Goal: Task Accomplishment & Management: Use online tool/utility

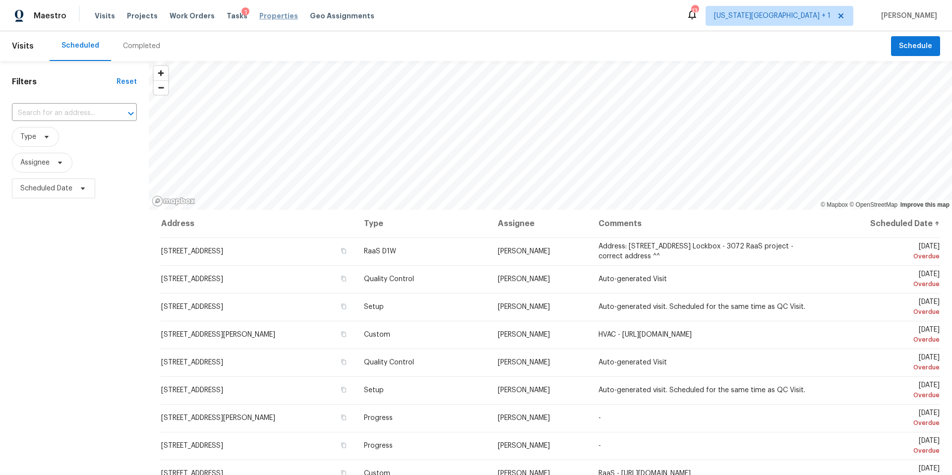
click at [267, 16] on span "Properties" at bounding box center [278, 16] width 39 height 10
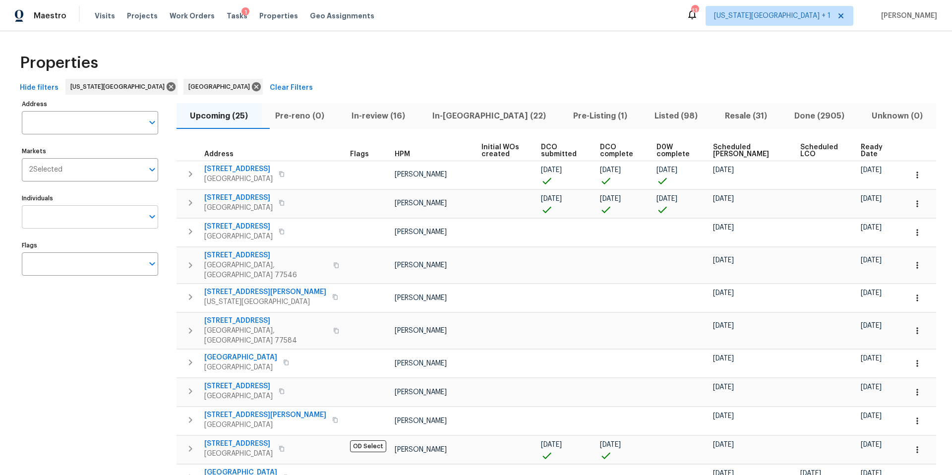
click at [73, 222] on input "Individuals" at bounding box center [82, 216] width 121 height 23
type input "navid ranjbar"
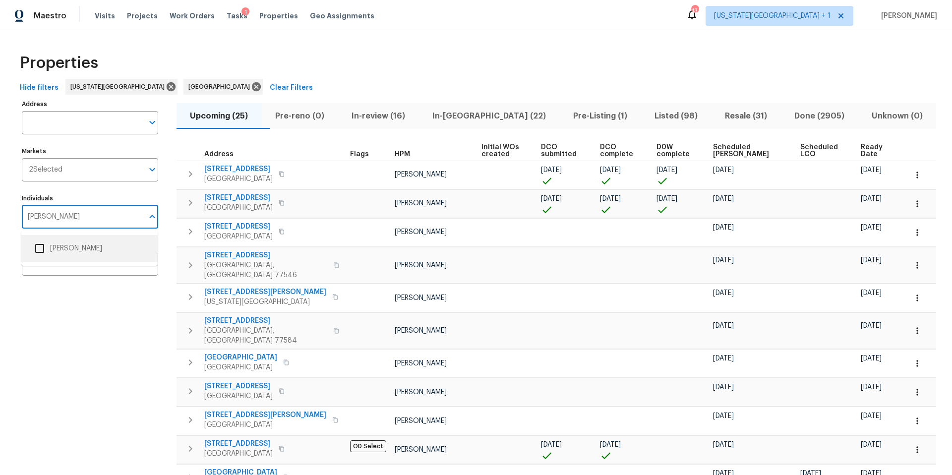
click at [63, 249] on li "[PERSON_NAME]" at bounding box center [89, 248] width 120 height 21
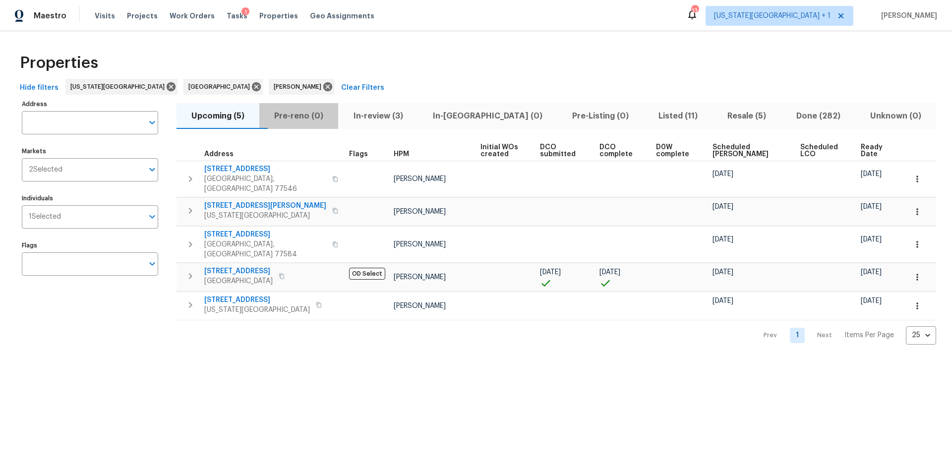
click at [296, 116] on span "Pre-reno (0)" at bounding box center [298, 116] width 67 height 14
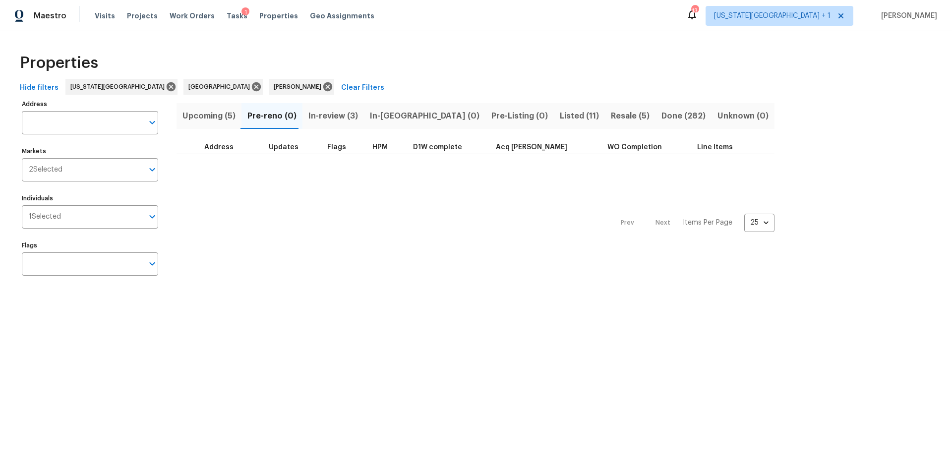
click at [216, 118] on span "Upcoming (5)" at bounding box center [208, 116] width 53 height 14
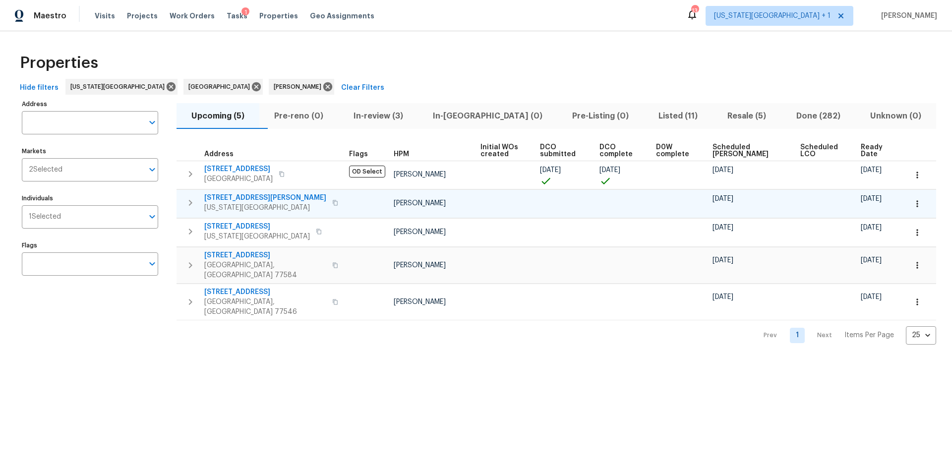
click at [244, 199] on span "[STREET_ADDRESS][PERSON_NAME]" at bounding box center [265, 198] width 122 height 10
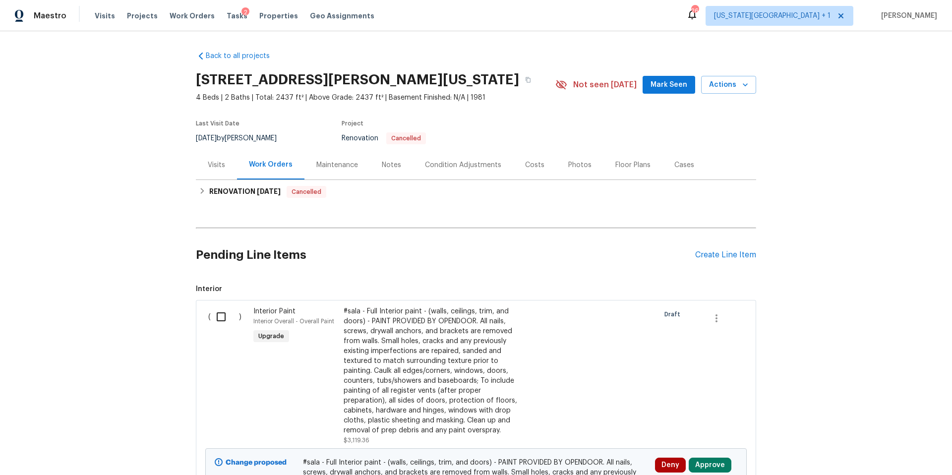
click at [215, 161] on div "Visits" at bounding box center [216, 165] width 17 height 10
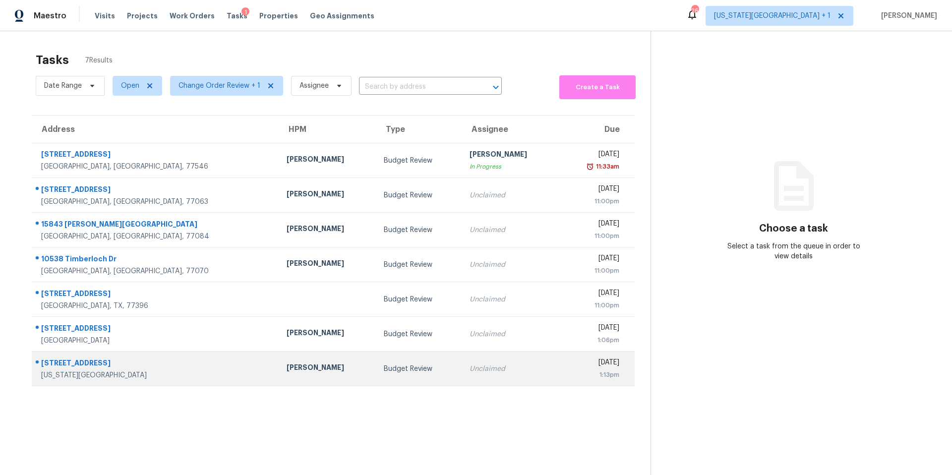
click at [286, 364] on div "Joshua Beatty" at bounding box center [327, 368] width 82 height 12
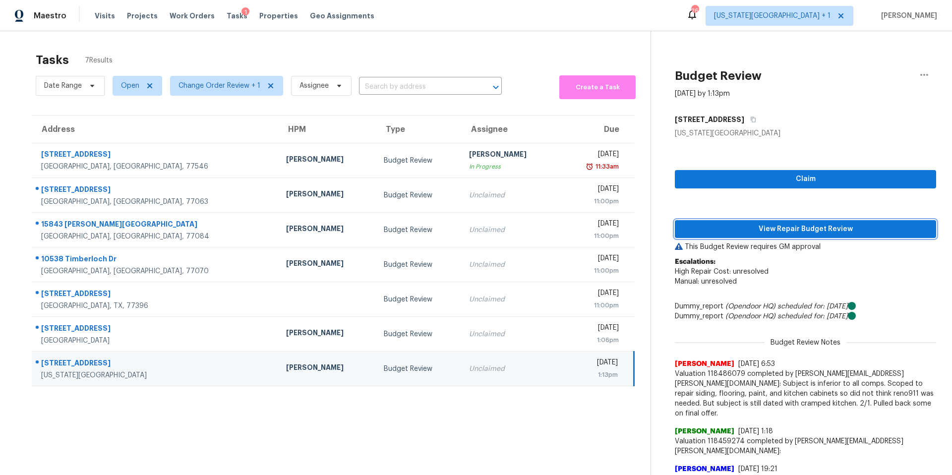
click at [706, 228] on span "View Repair Budget Review" at bounding box center [804, 229] width 245 height 12
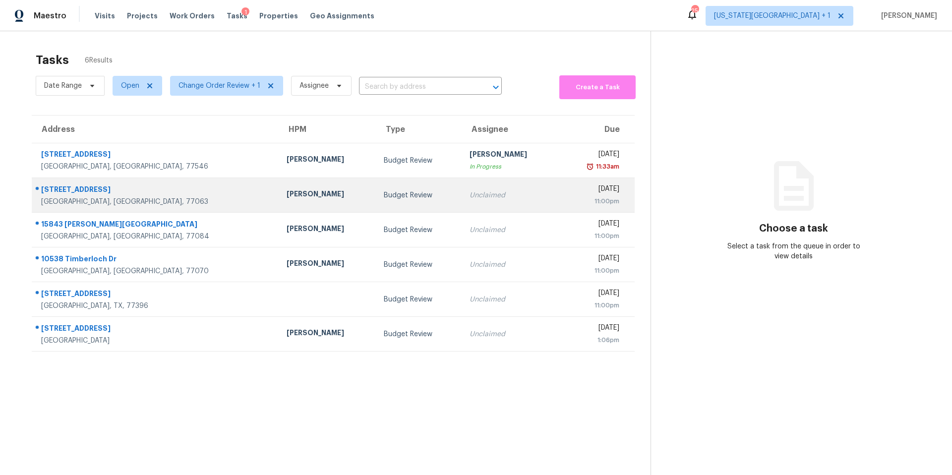
click at [279, 191] on td "[PERSON_NAME]" at bounding box center [328, 195] width 98 height 35
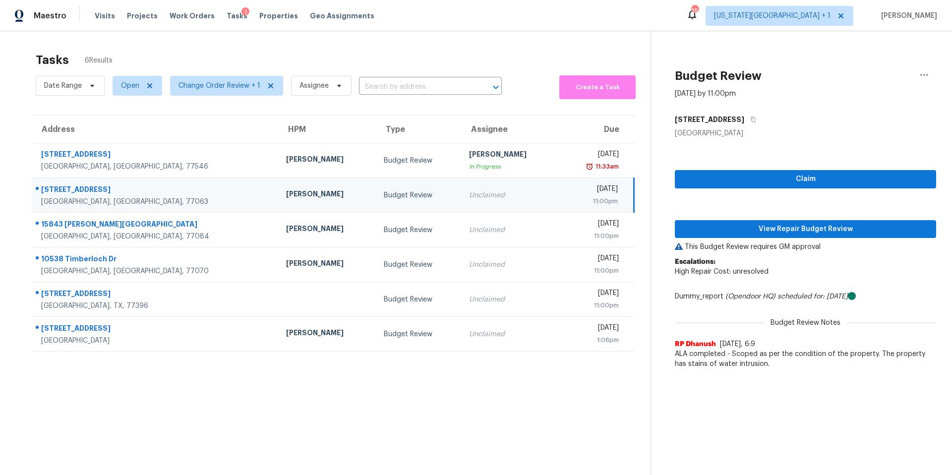
click at [278, 212] on td "[PERSON_NAME]" at bounding box center [327, 195] width 98 height 35
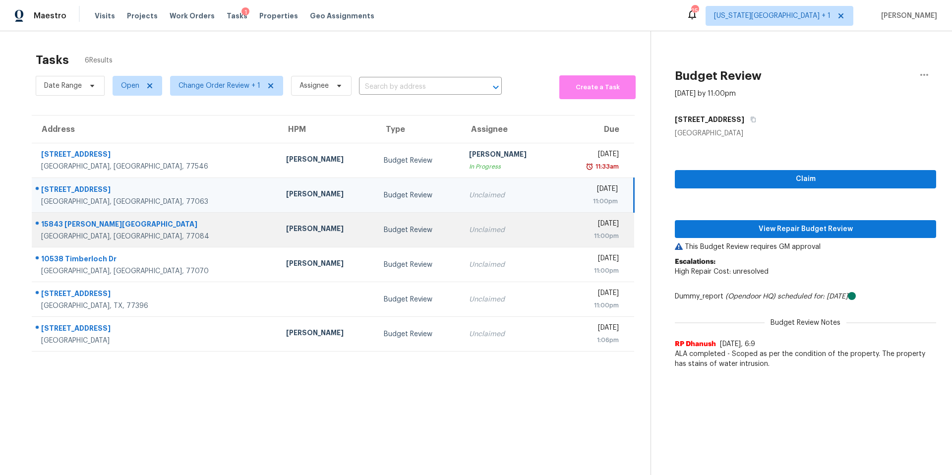
click at [175, 225] on td "[STREET_ADDRESS][PERSON_NAME]" at bounding box center [155, 230] width 246 height 35
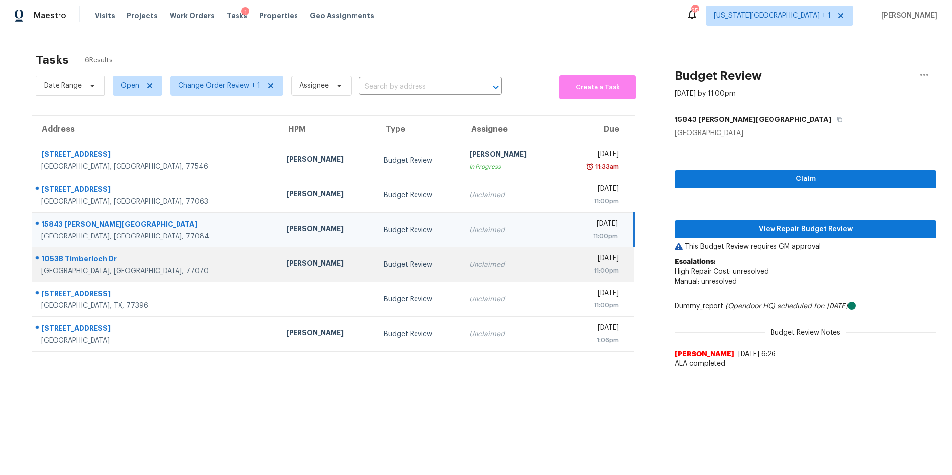
click at [175, 255] on td "[STREET_ADDRESS][PERSON_NAME]" at bounding box center [155, 264] width 246 height 35
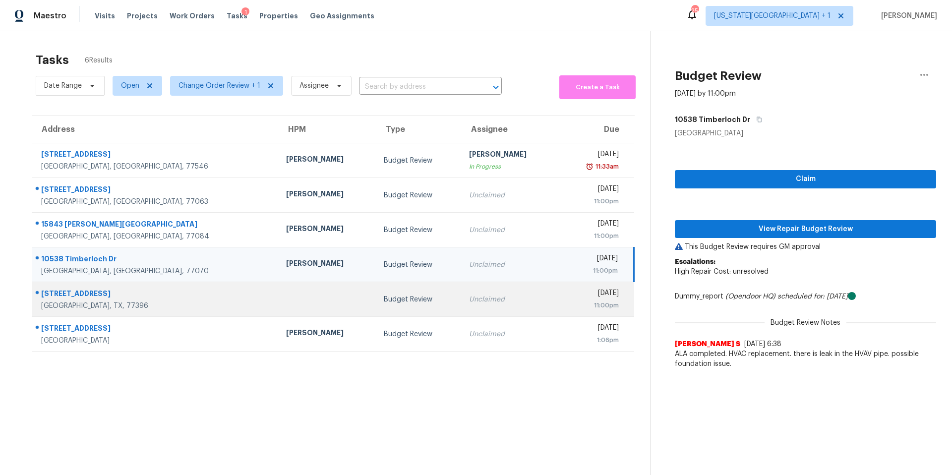
click at [278, 295] on td at bounding box center [327, 299] width 98 height 35
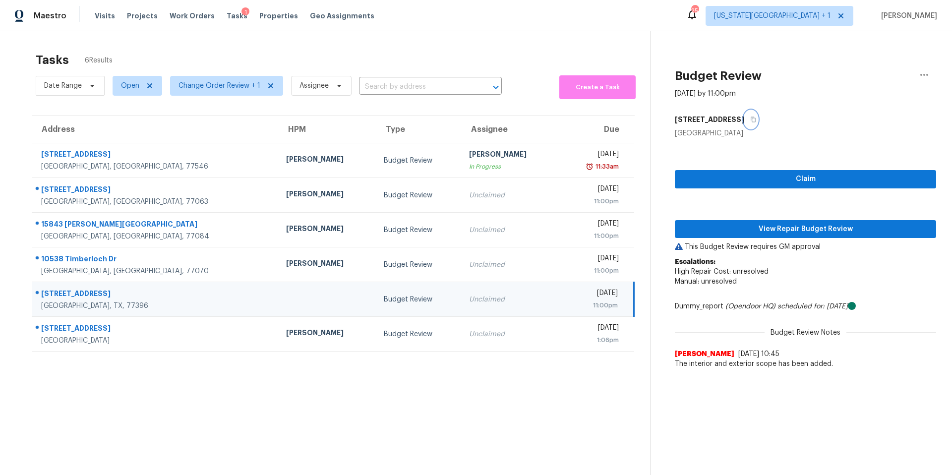
click at [752, 122] on icon "button" at bounding box center [752, 119] width 5 height 5
click at [739, 234] on span "View Repair Budget Review" at bounding box center [804, 229] width 245 height 12
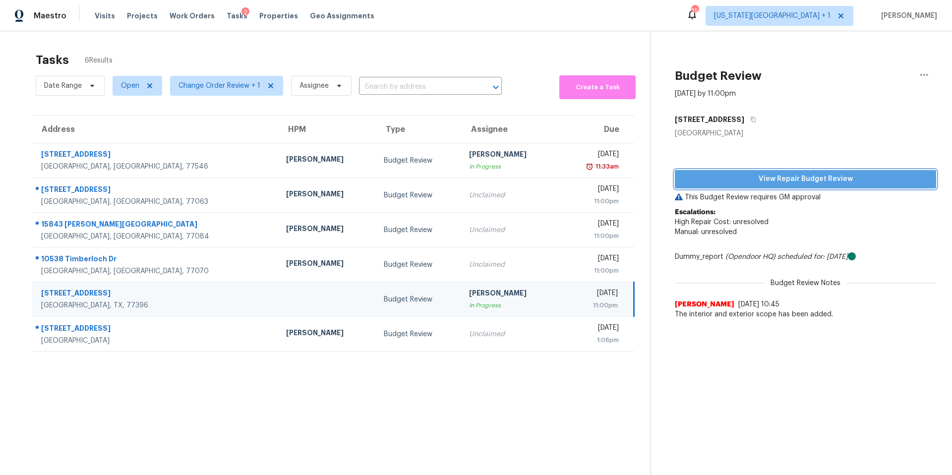
click at [729, 182] on span "View Repair Budget Review" at bounding box center [804, 179] width 245 height 12
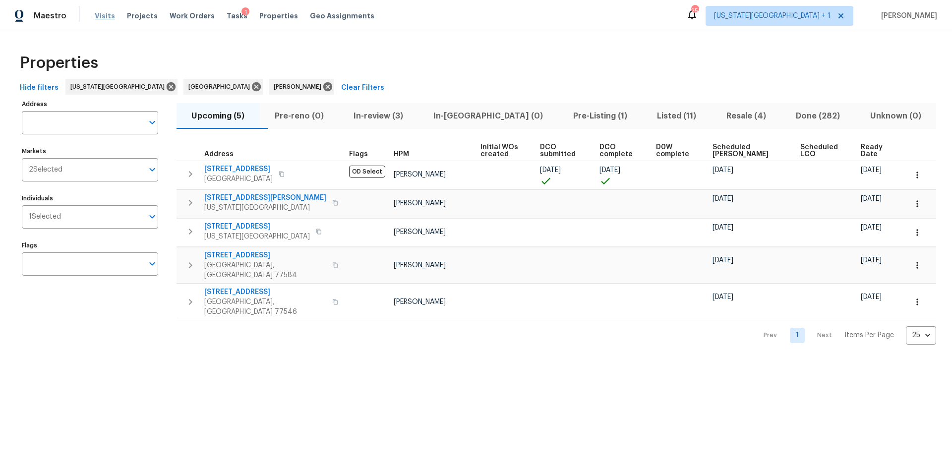
click at [97, 16] on span "Visits" at bounding box center [105, 16] width 20 height 10
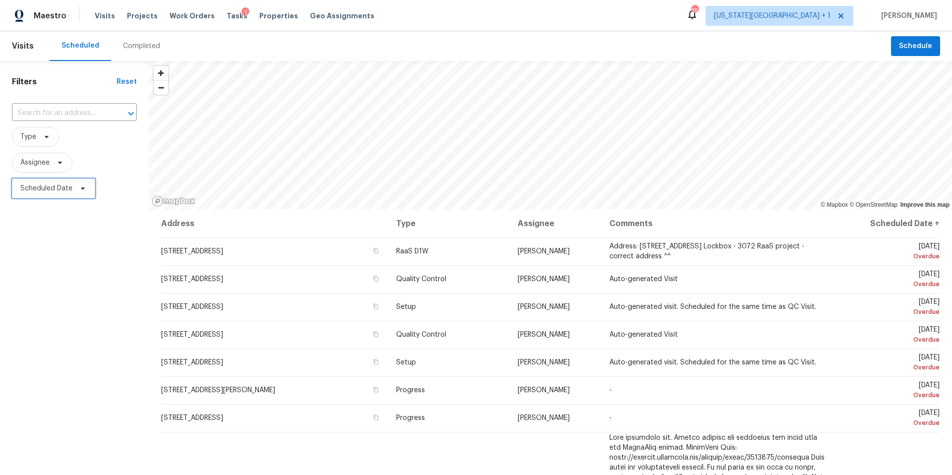
click at [72, 190] on span "Scheduled Date" at bounding box center [53, 188] width 83 height 20
click at [63, 221] on input "text" at bounding box center [67, 222] width 98 height 20
select select "8"
select select "2025"
select select "9"
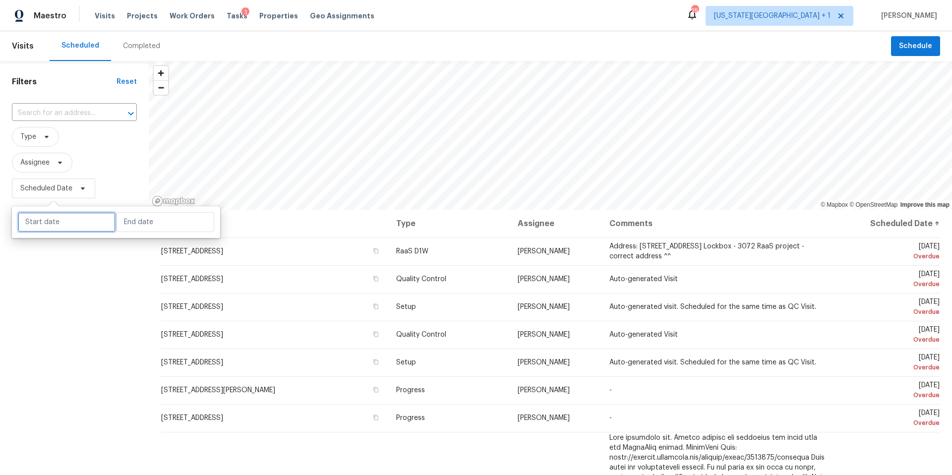
select select "2025"
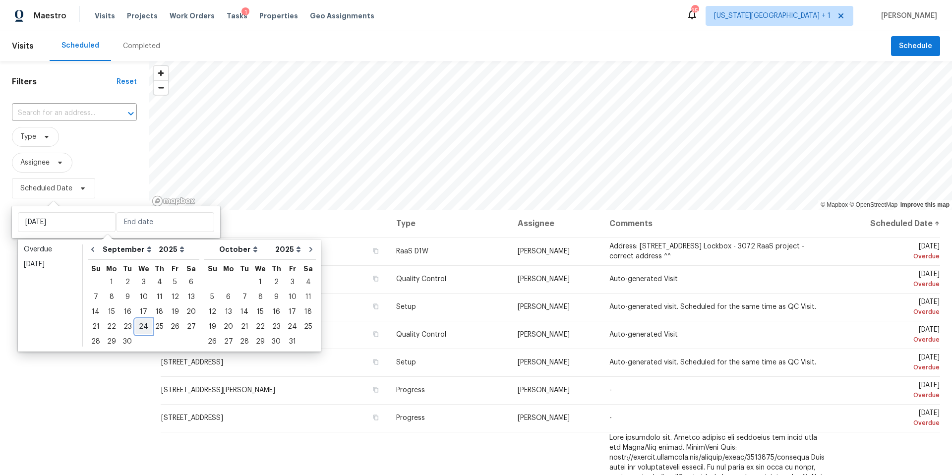
click at [140, 328] on div "24" at bounding box center [143, 327] width 16 height 14
type input "[DATE]"
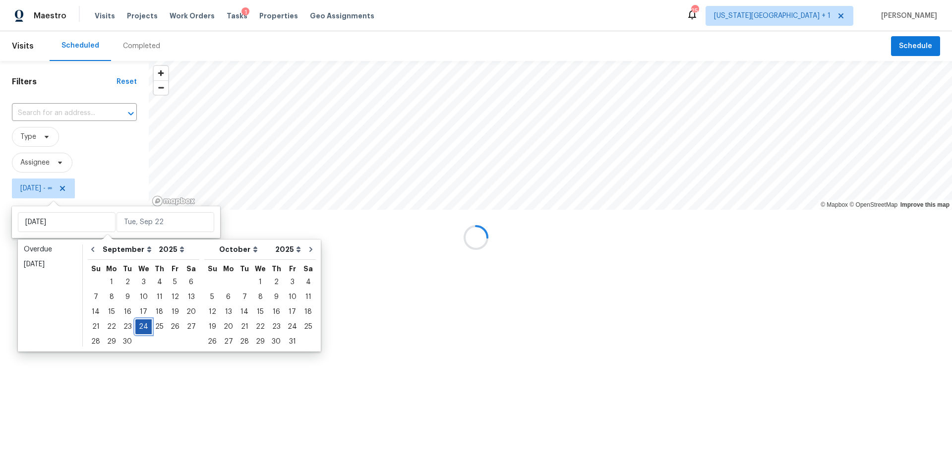
click at [140, 328] on div "24" at bounding box center [143, 327] width 16 height 14
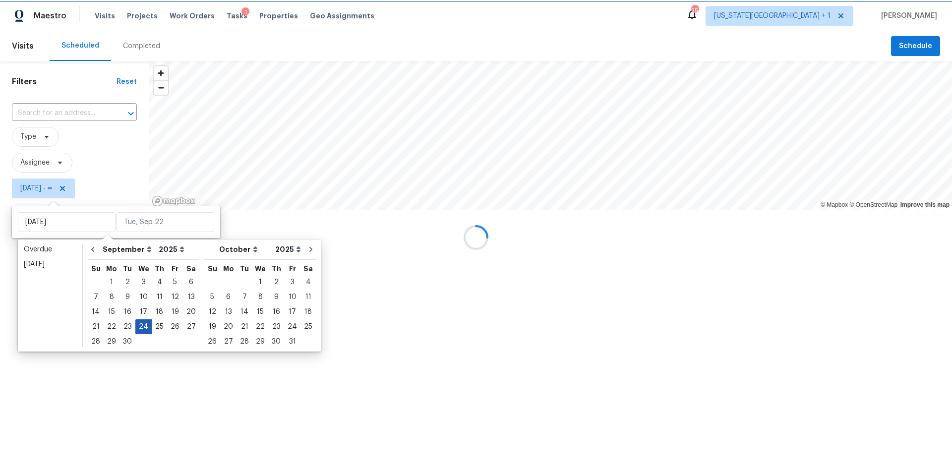
type input "[DATE]"
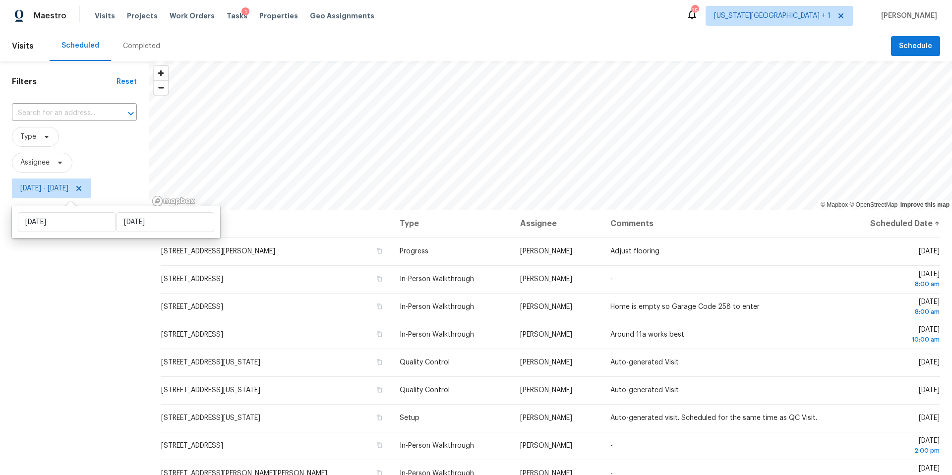
click at [81, 353] on div "Filters Reset ​ Type Assignee [DATE] - [DATE]" at bounding box center [74, 325] width 149 height 528
click at [59, 164] on icon at bounding box center [60, 163] width 8 height 8
click at [43, 295] on div "Filters Reset ​ Type Assignee [DATE] - [DATE]" at bounding box center [74, 325] width 149 height 528
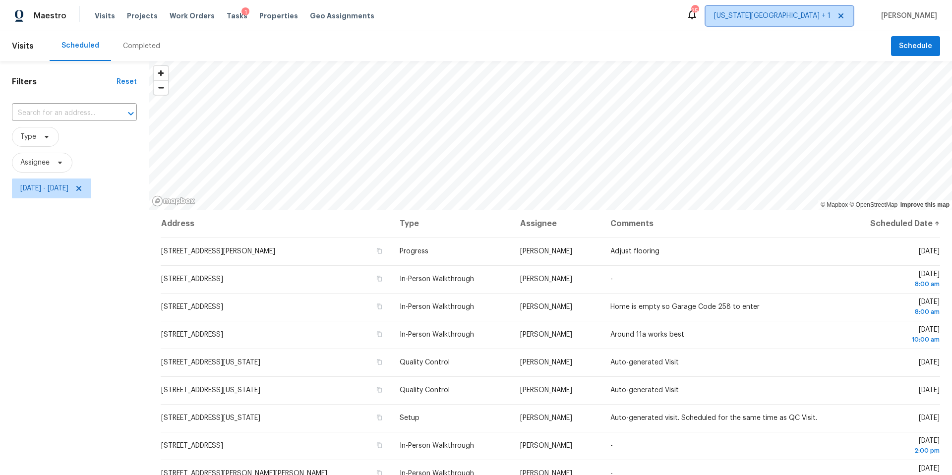
click at [830, 19] on span "[US_STATE][GEOGRAPHIC_DATA] + 1" at bounding box center [772, 16] width 116 height 10
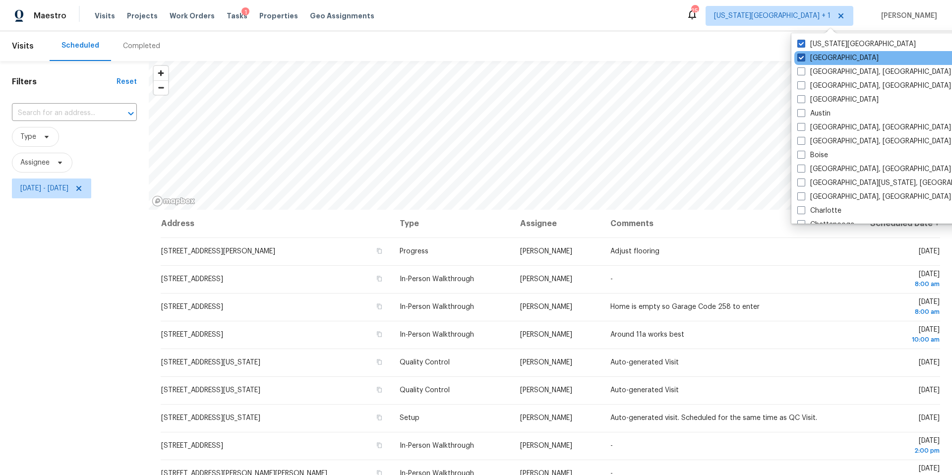
click at [810, 54] on label "[GEOGRAPHIC_DATA]" at bounding box center [837, 58] width 81 height 10
click at [803, 54] on input "[GEOGRAPHIC_DATA]" at bounding box center [800, 56] width 6 height 6
checkbox input "false"
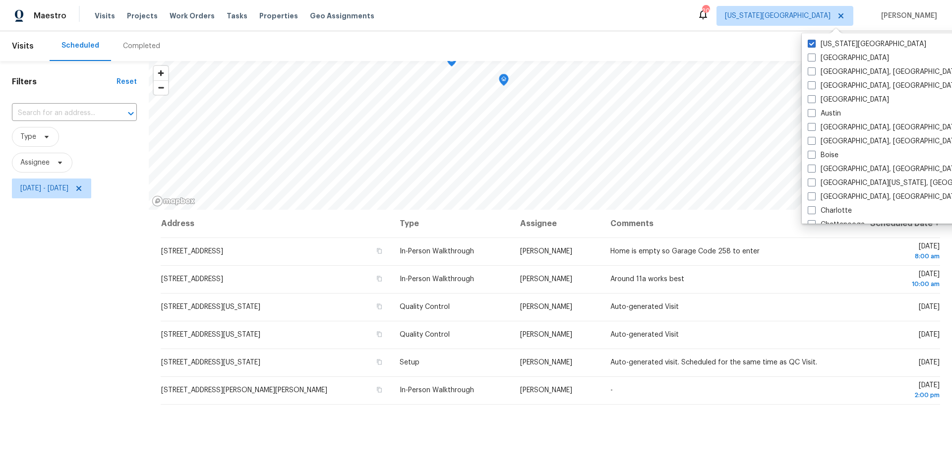
click at [648, 45] on div "Scheduled Completed" at bounding box center [470, 46] width 841 height 30
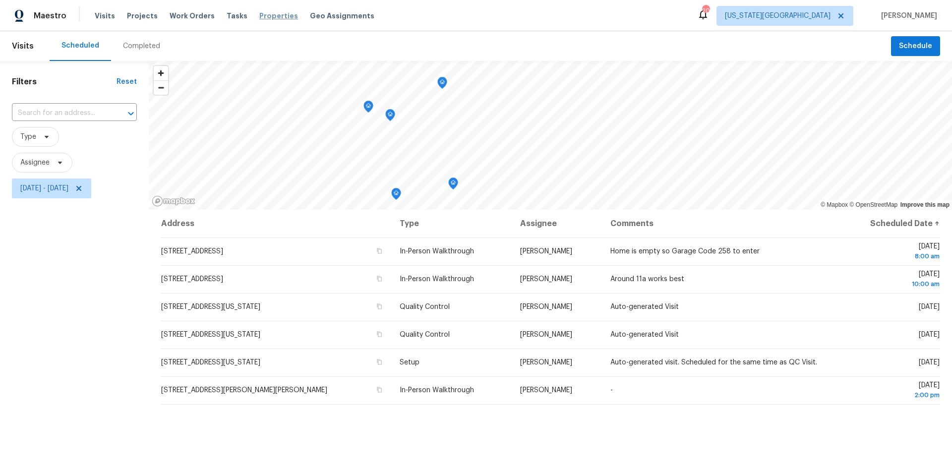
click at [259, 17] on span "Properties" at bounding box center [278, 16] width 39 height 10
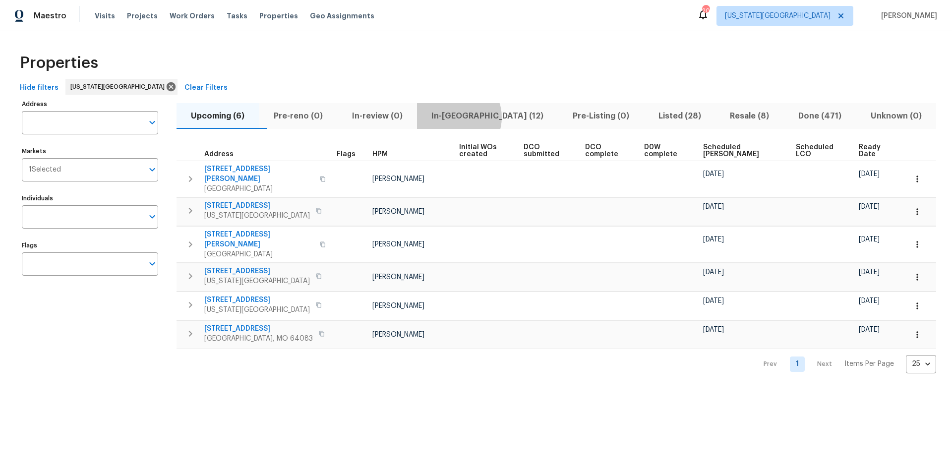
click at [477, 117] on span "In-[GEOGRAPHIC_DATA] (12)" at bounding box center [487, 116] width 129 height 14
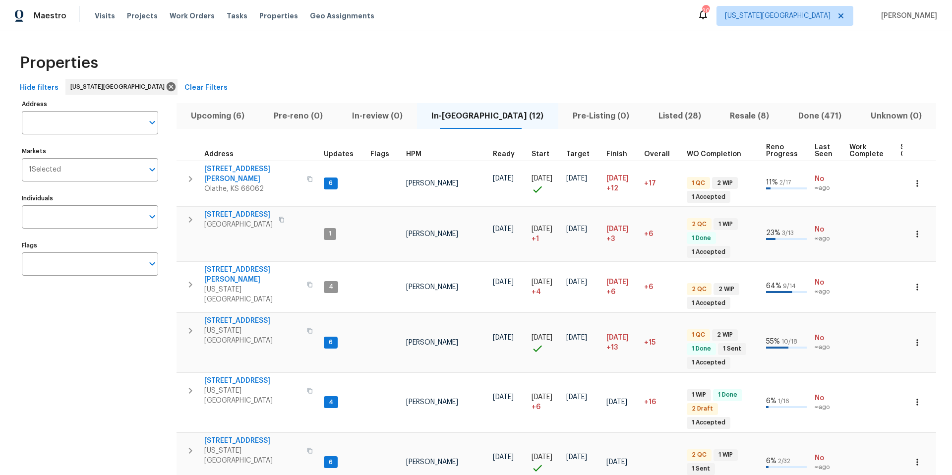
click at [219, 117] on span "Upcoming (6)" at bounding box center [217, 116] width 71 height 14
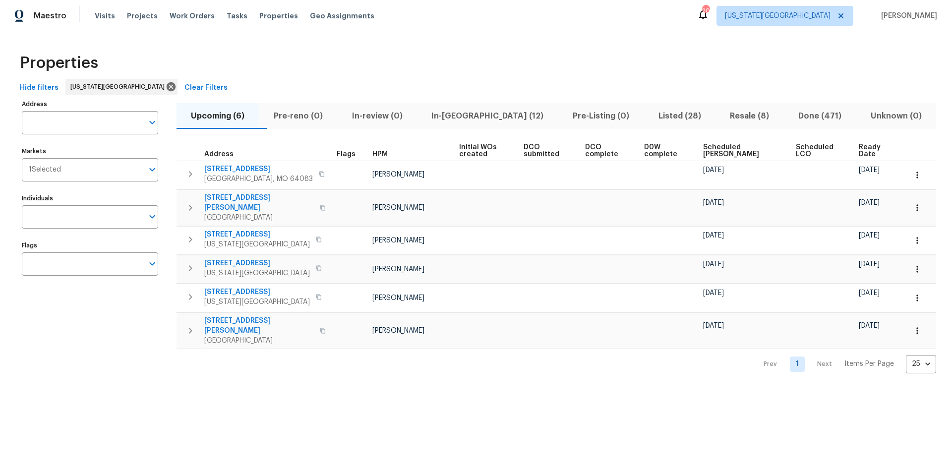
click at [474, 115] on span "In-[GEOGRAPHIC_DATA] (12)" at bounding box center [487, 116] width 129 height 14
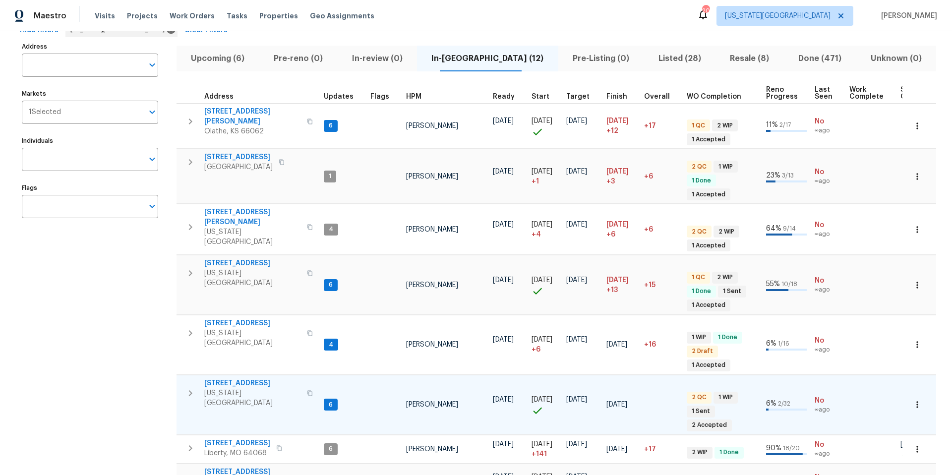
scroll to position [56, 0]
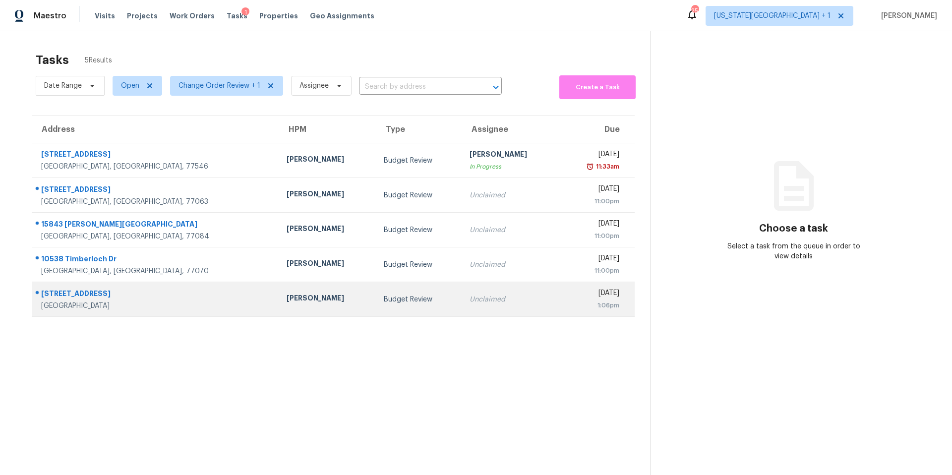
click at [286, 296] on div "Andy Taylor" at bounding box center [327, 299] width 82 height 12
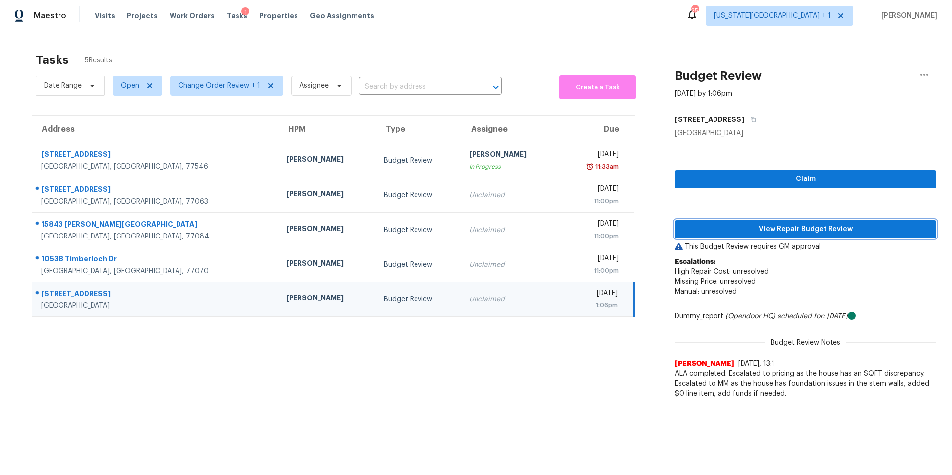
click at [756, 231] on span "View Repair Budget Review" at bounding box center [804, 229] width 245 height 12
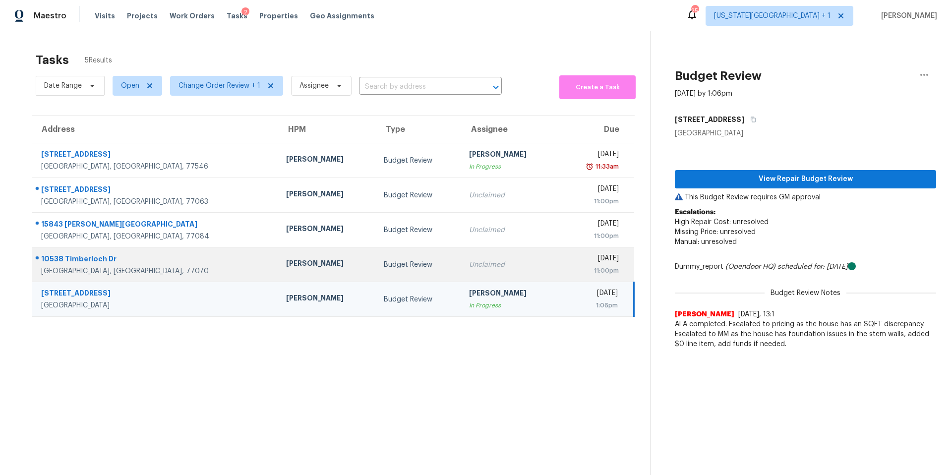
click at [286, 268] on div "[PERSON_NAME]" at bounding box center [327, 264] width 82 height 12
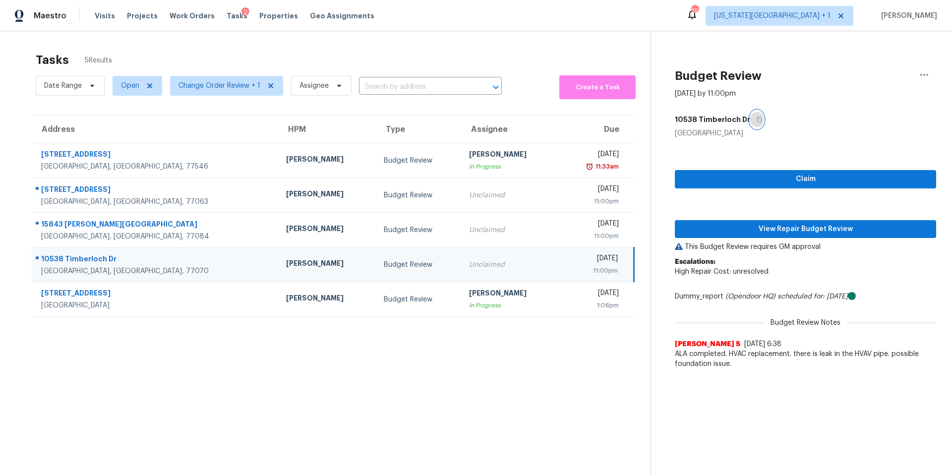
click at [756, 119] on icon "button" at bounding box center [759, 119] width 6 height 6
click at [737, 227] on span "View Repair Budget Review" at bounding box center [804, 229] width 245 height 12
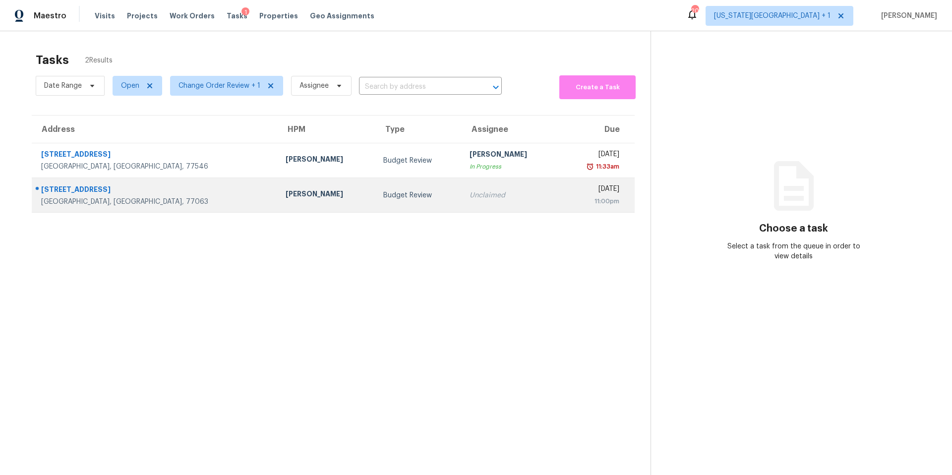
click at [114, 199] on div "[GEOGRAPHIC_DATA], [GEOGRAPHIC_DATA], 77063" at bounding box center [155, 202] width 228 height 10
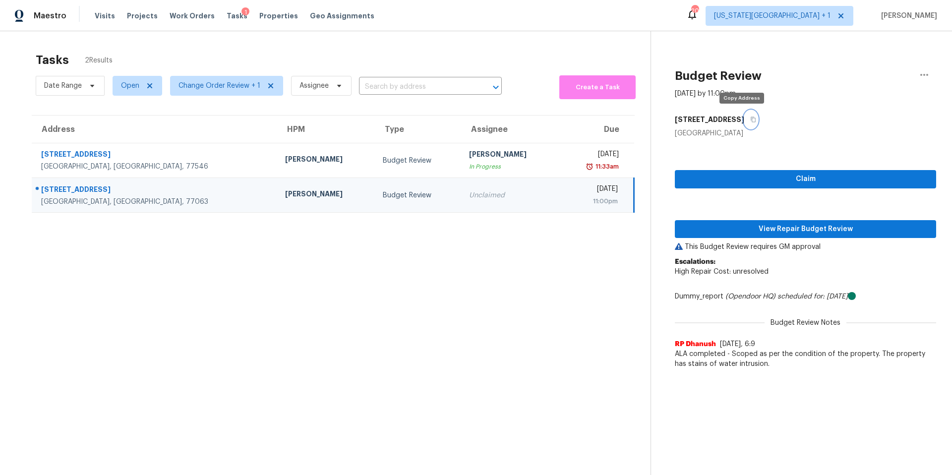
click at [750, 122] on icon "button" at bounding box center [752, 119] width 5 height 5
click at [732, 232] on span "View Repair Budget Review" at bounding box center [804, 229] width 245 height 12
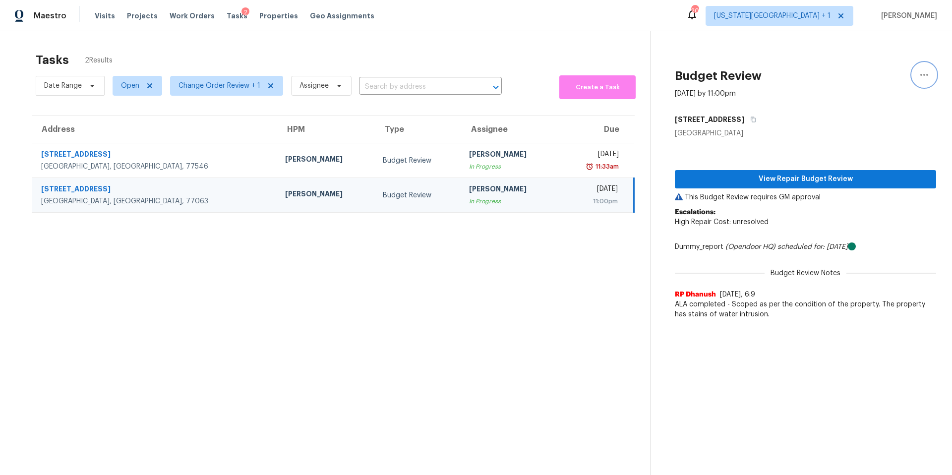
click at [925, 70] on icon "button" at bounding box center [924, 75] width 12 height 12
click at [848, 76] on div "Unclaim this task" at bounding box center [867, 77] width 77 height 10
